Goal: Information Seeking & Learning: Learn about a topic

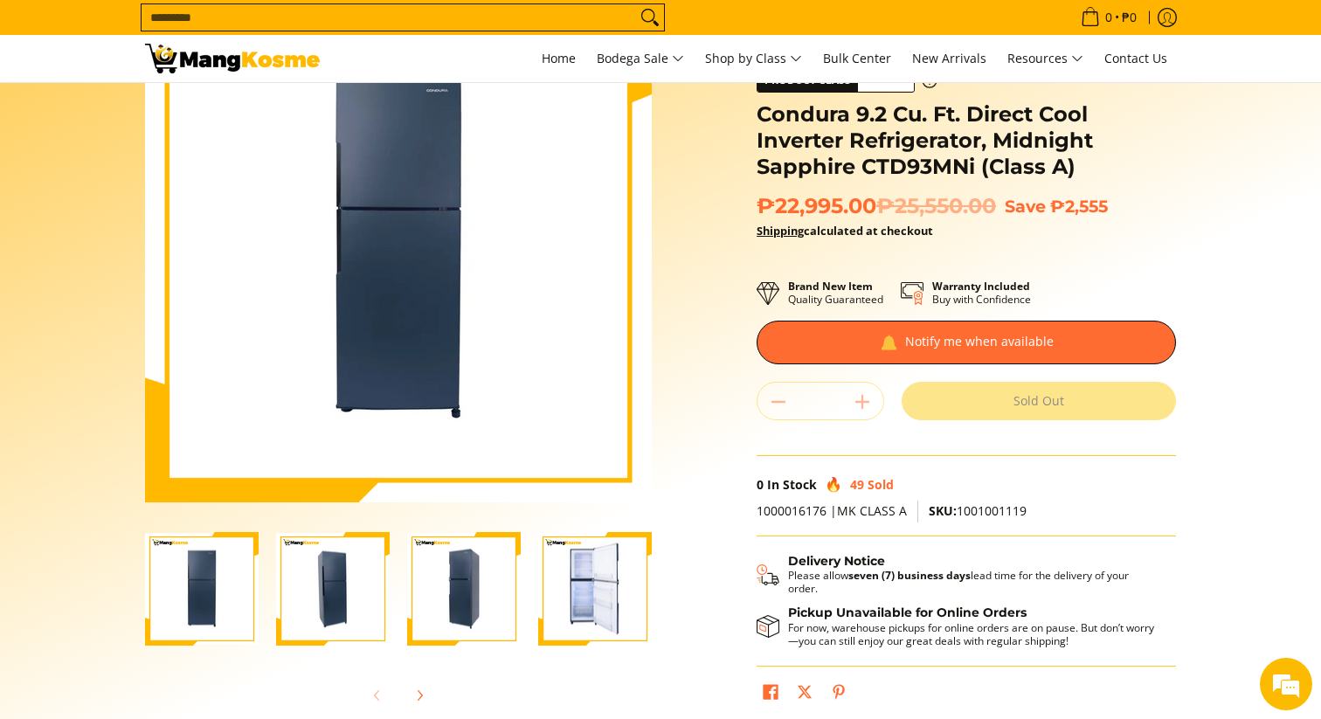
scroll to position [146, 0]
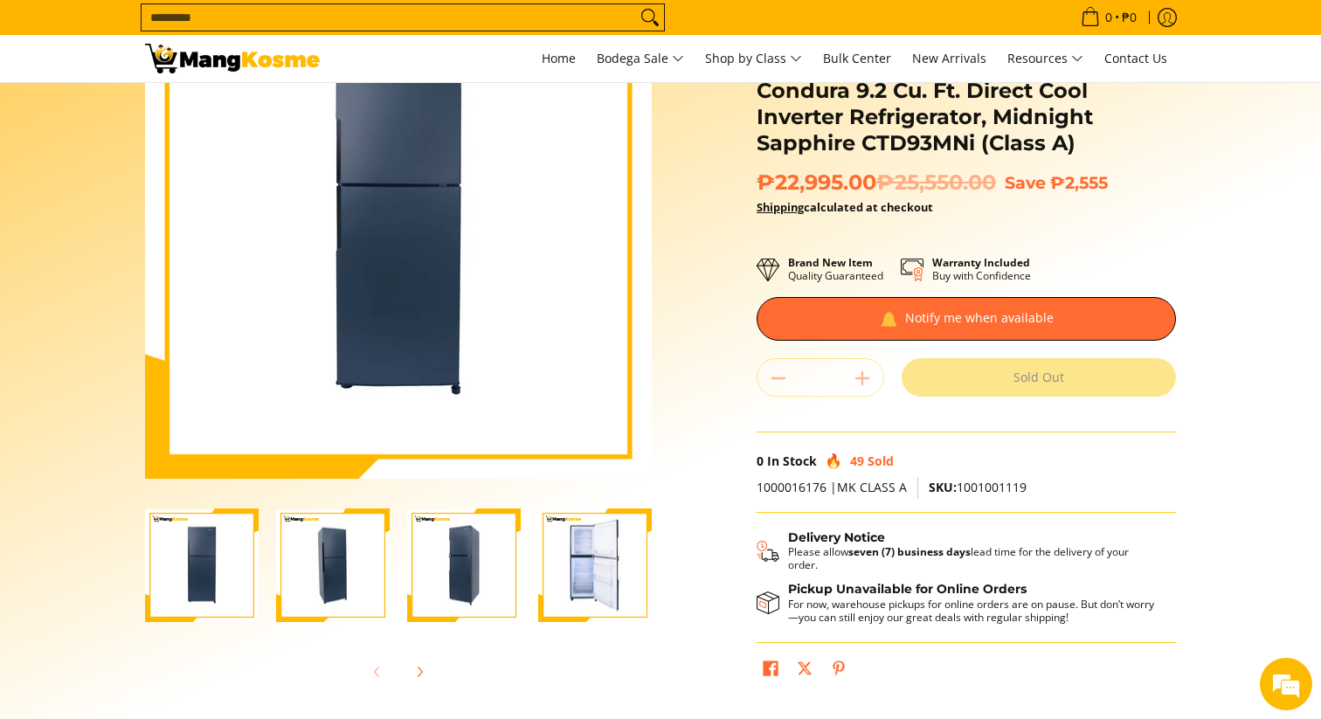
click at [450, 572] on img "condura-9.3-cubic-feet-direct-cool-inverter-refrigerator-midnight-sapphire-left…" at bounding box center [464, 565] width 114 height 111
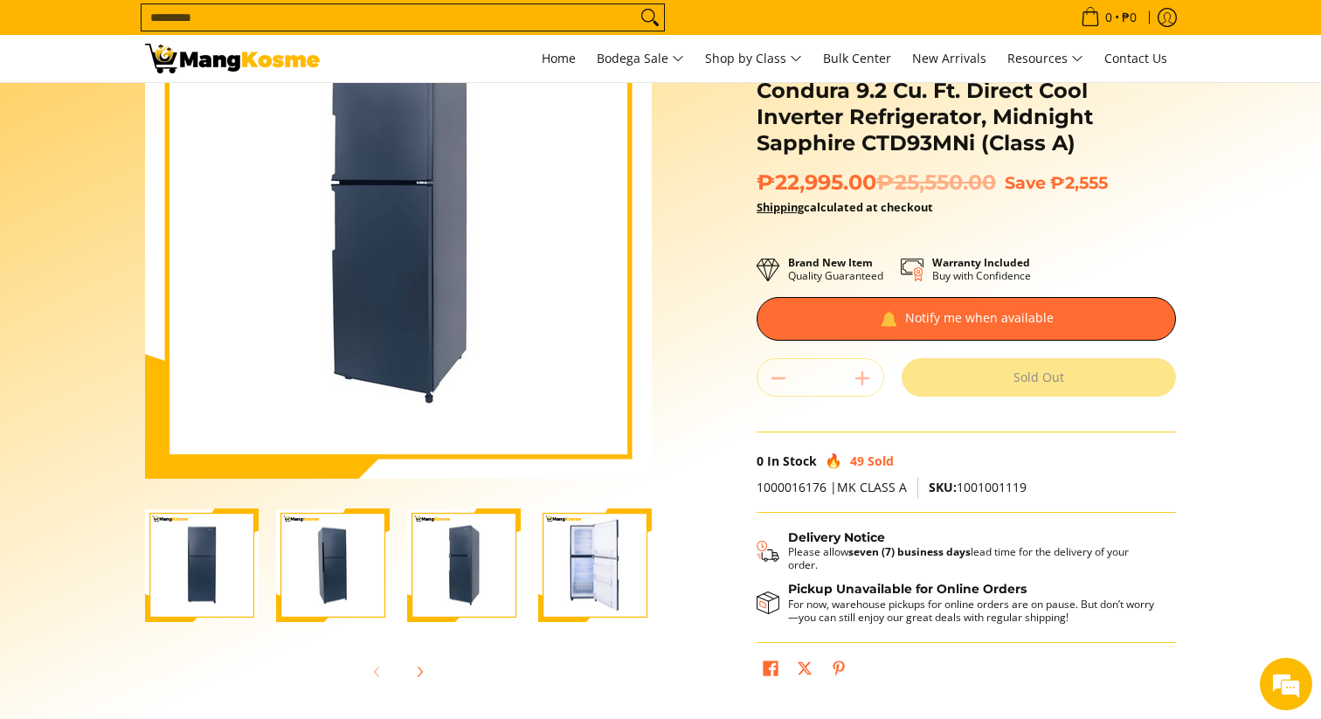
click at [370, 564] on img "condura-9.3-cubic-feet-direct-cool-inverter-refrigerator-midnight-sapphire-righ…" at bounding box center [333, 565] width 114 height 111
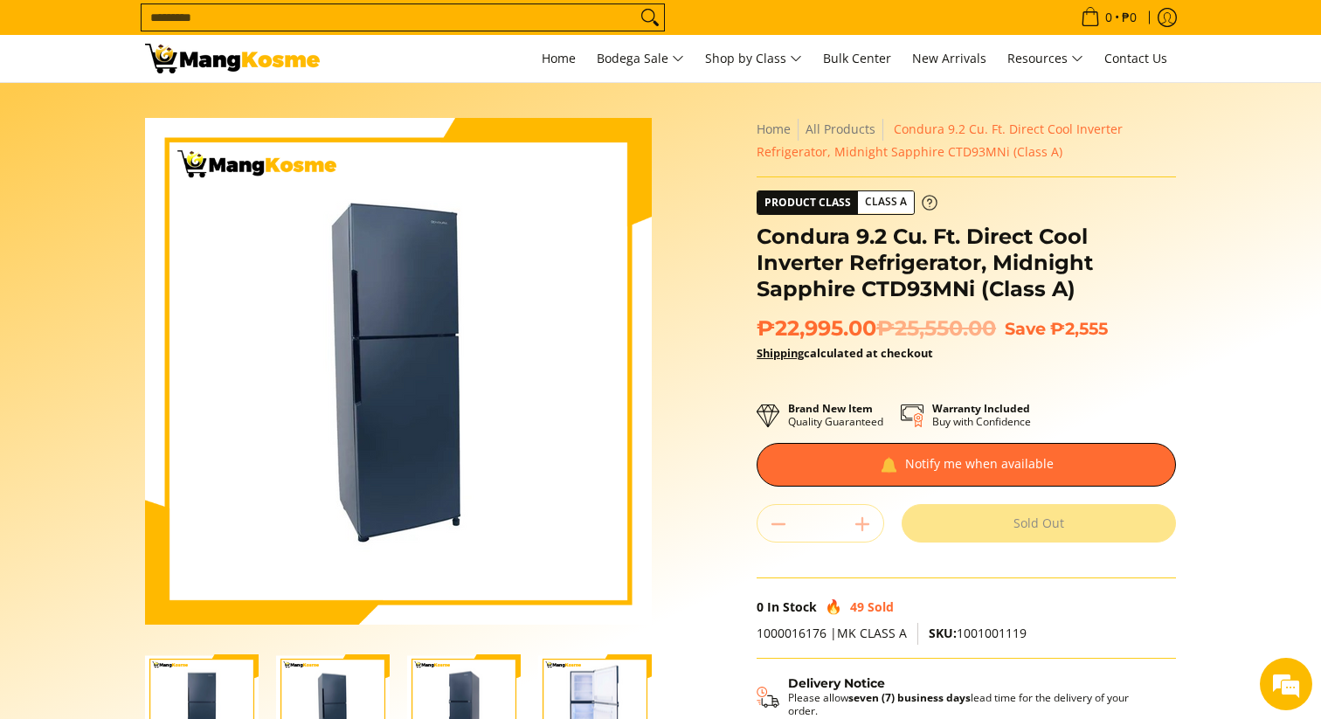
scroll to position [0, 0]
click at [903, 199] on span "Class A" at bounding box center [886, 202] width 56 height 22
